Goal: Information Seeking & Learning: Check status

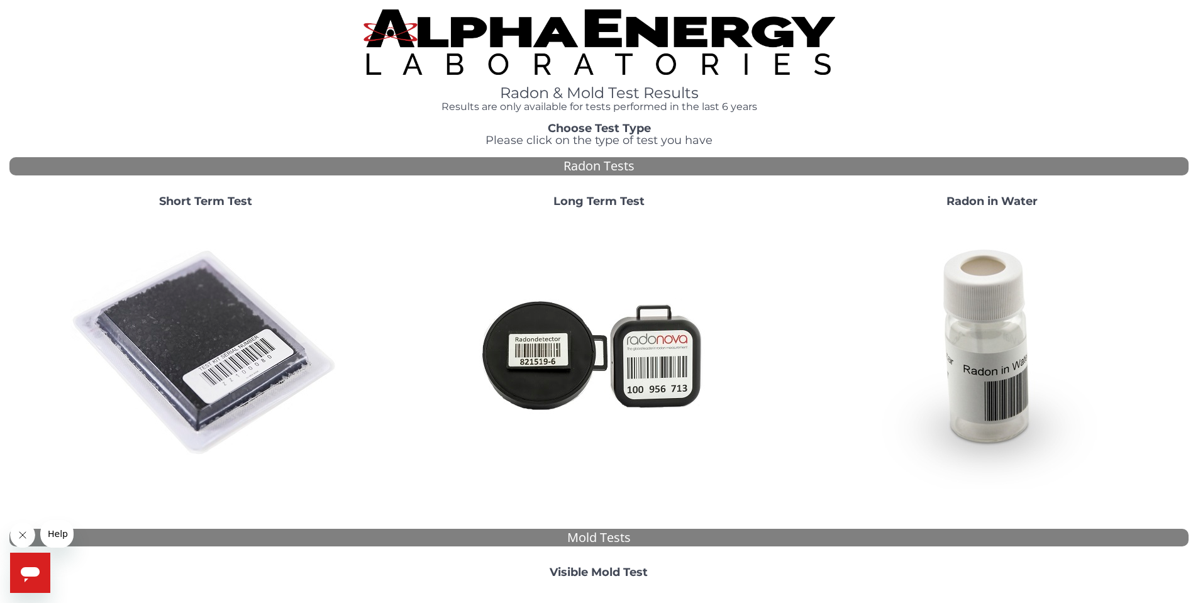
click at [207, 210] on div "Short Term Test" at bounding box center [205, 336] width 393 height 303
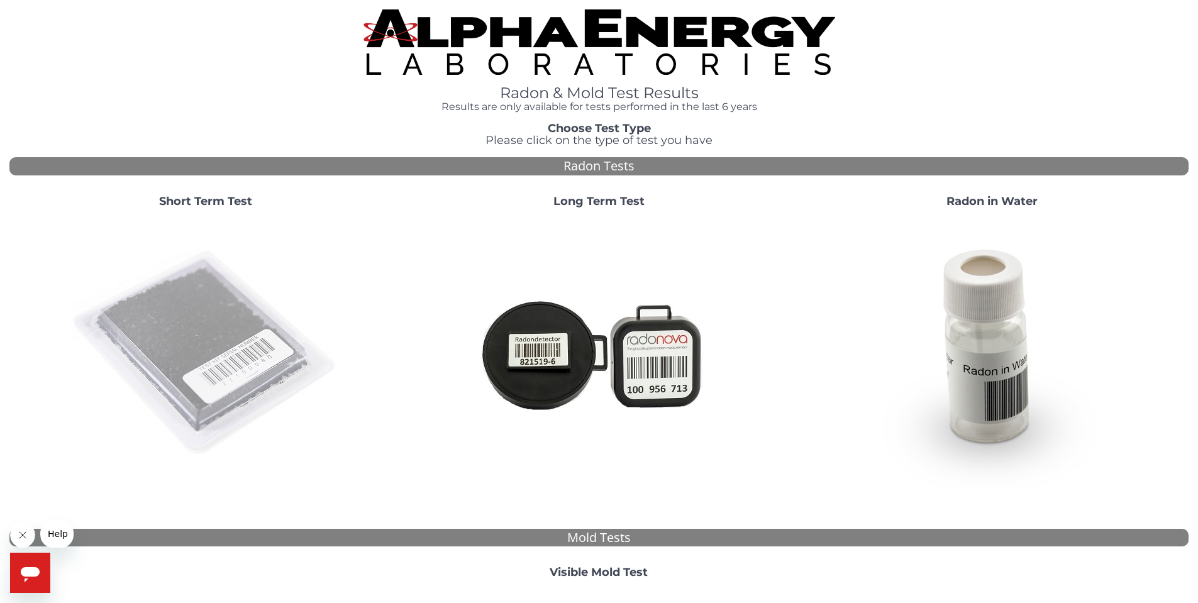
click at [194, 350] on img at bounding box center [205, 353] width 270 height 270
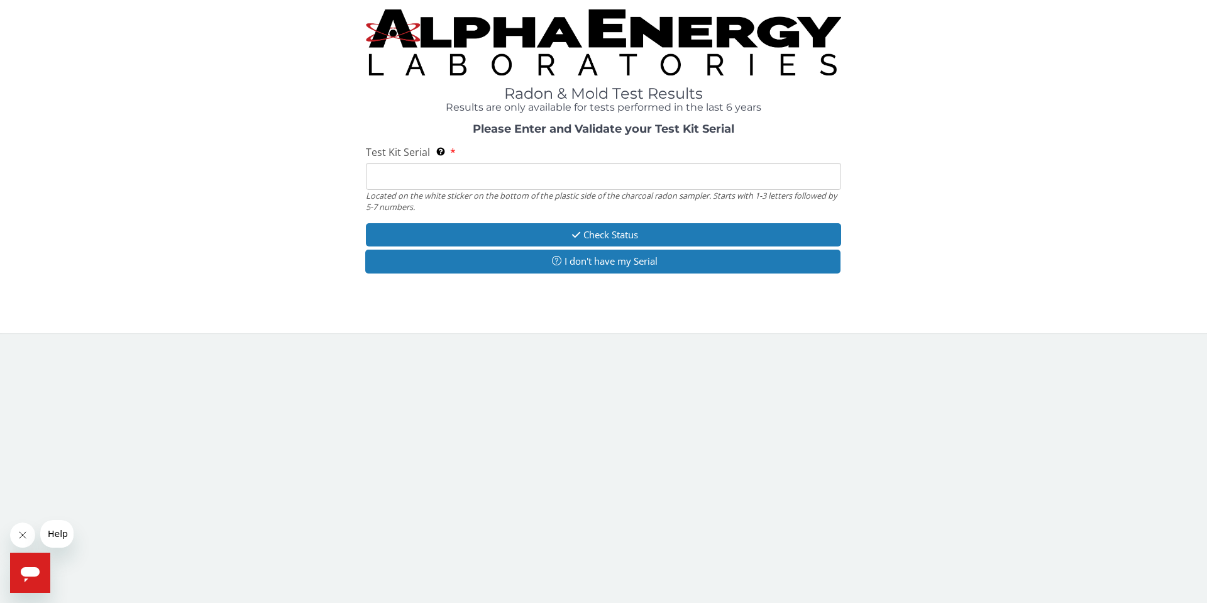
click at [385, 179] on input "Test Kit Serial Located on the white sticker on the bottom of the plastic side …" at bounding box center [603, 176] width 475 height 27
click at [603, 183] on input "Test Kit Serial Located on the white sticker on the bottom of the plastic side …" at bounding box center [603, 176] width 475 height 27
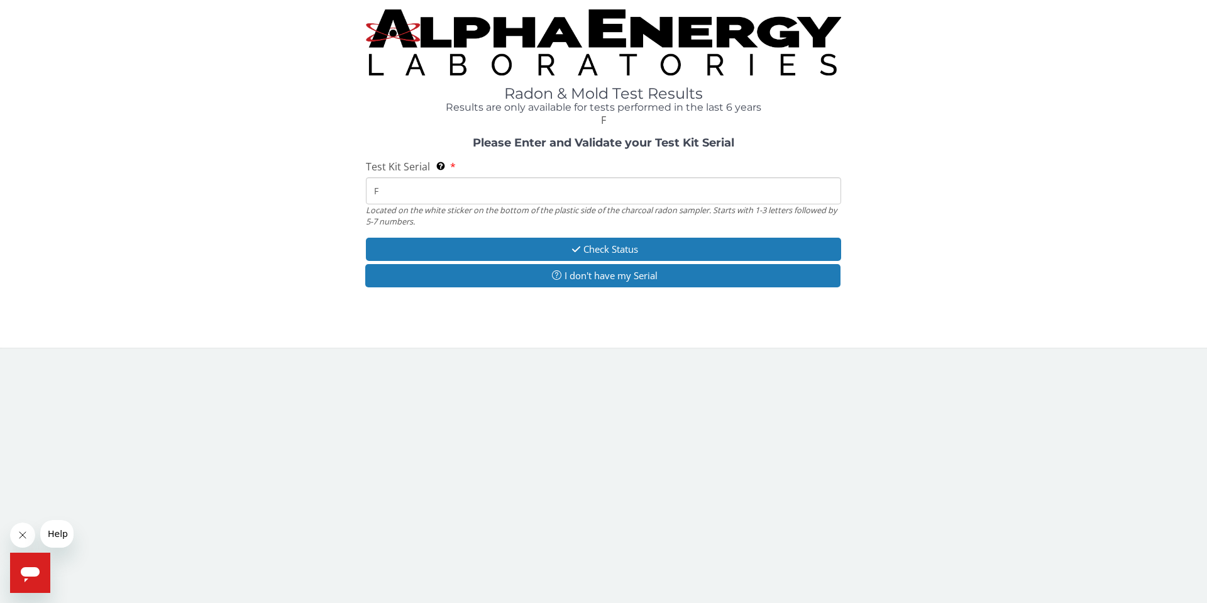
type input "FE442830"
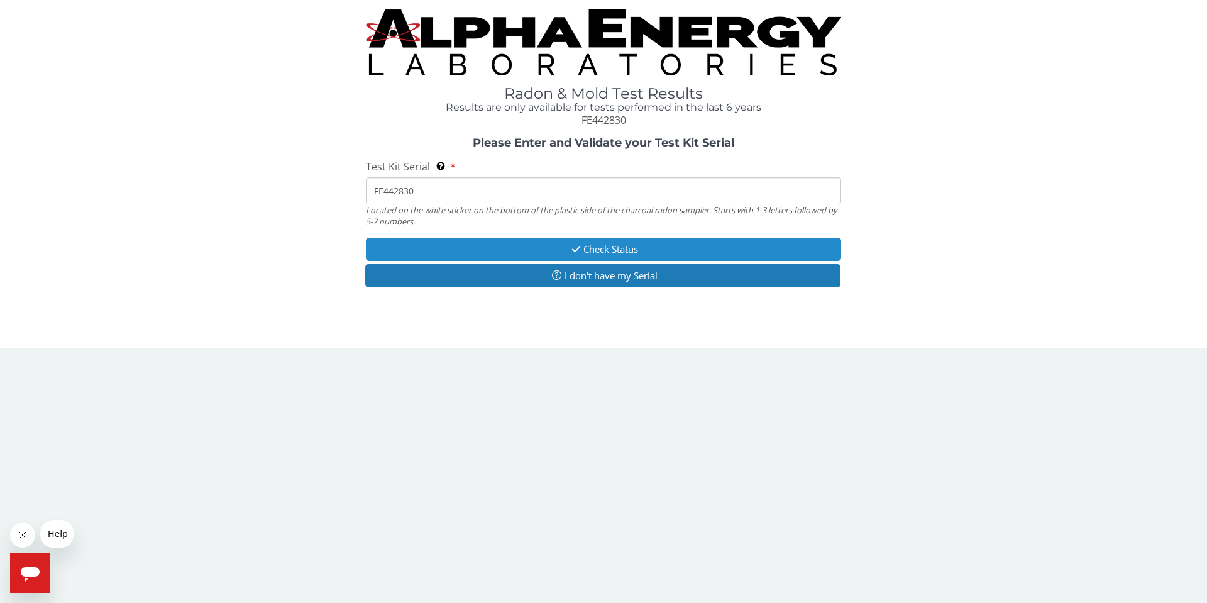
click at [519, 244] on button "Check Status" at bounding box center [603, 249] width 475 height 23
